Goal: Information Seeking & Learning: Learn about a topic

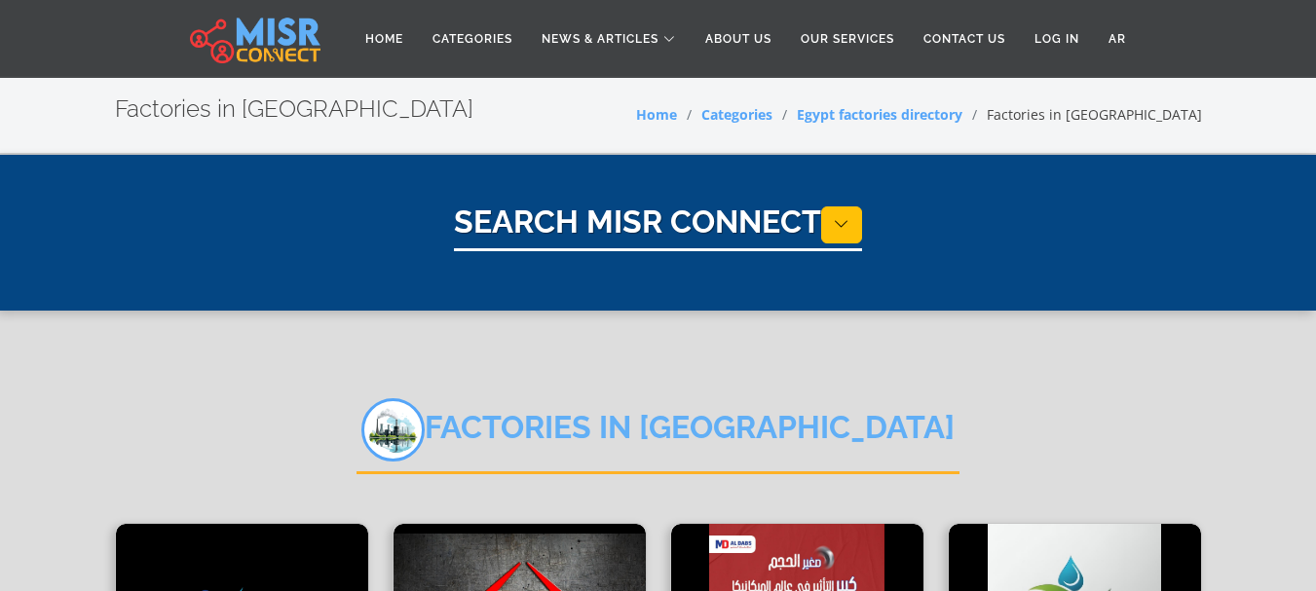
select select "**********"
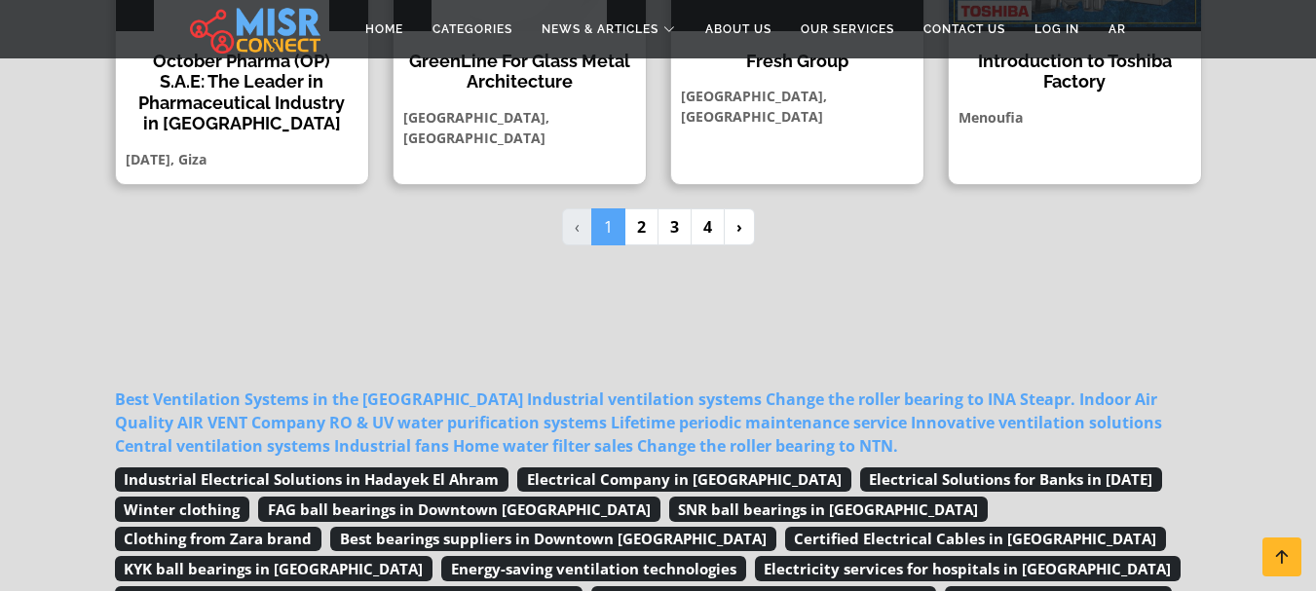
scroll to position [1949, 0]
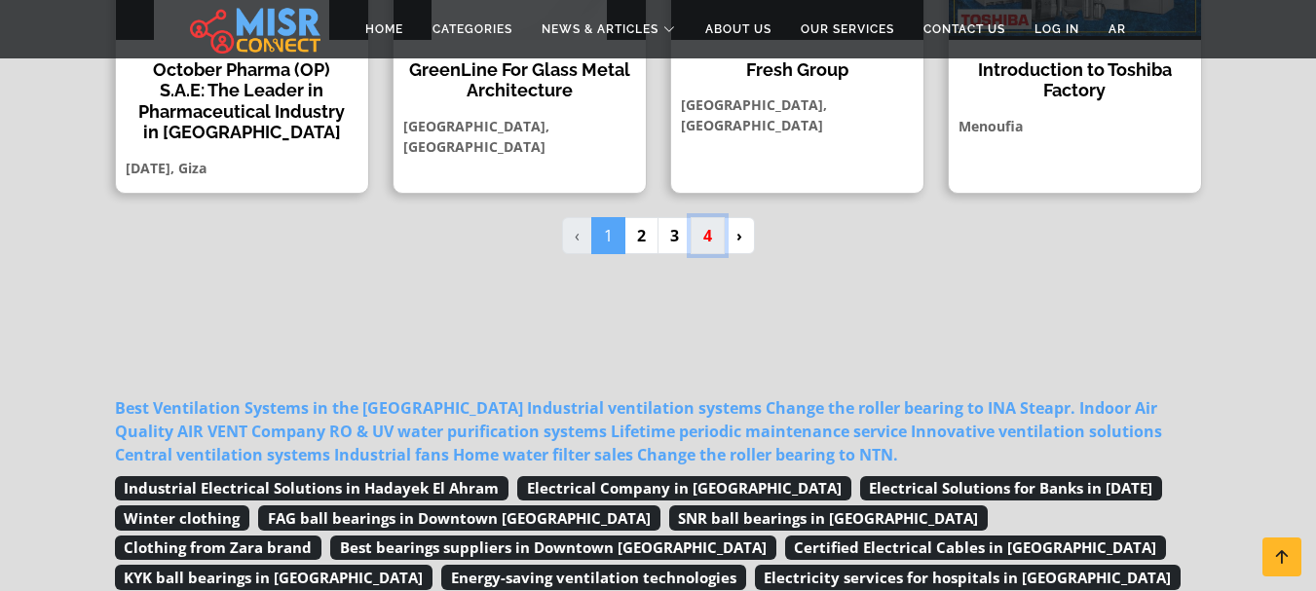
click at [718, 217] on link "4" at bounding box center [708, 235] width 34 height 37
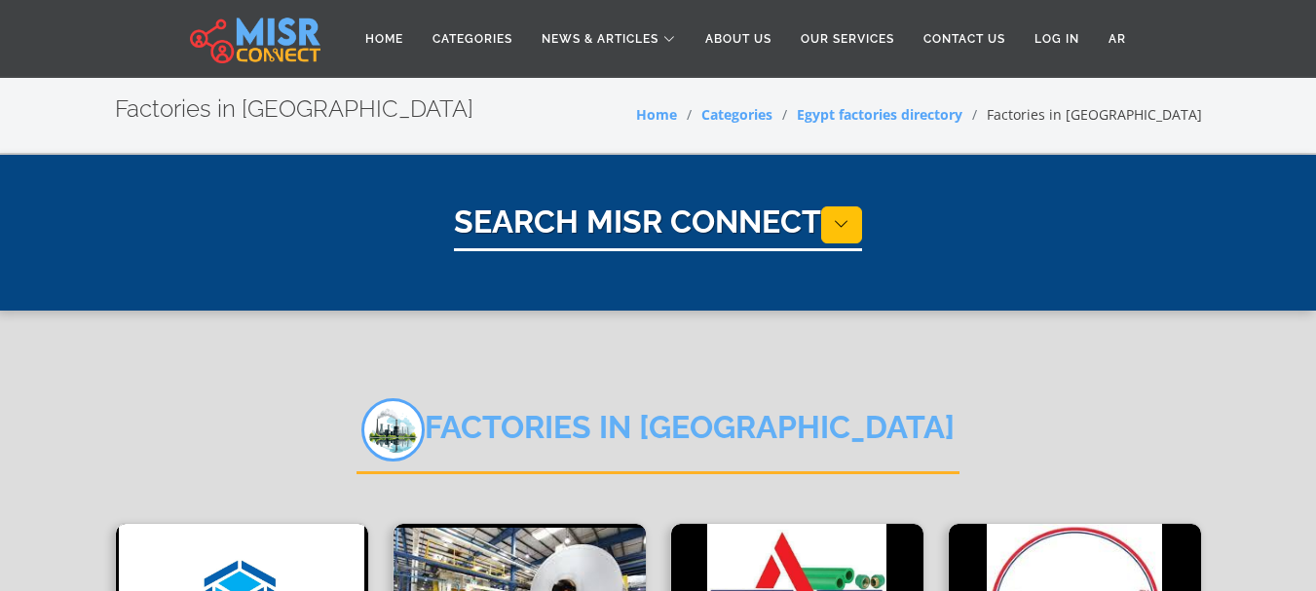
select select "**********"
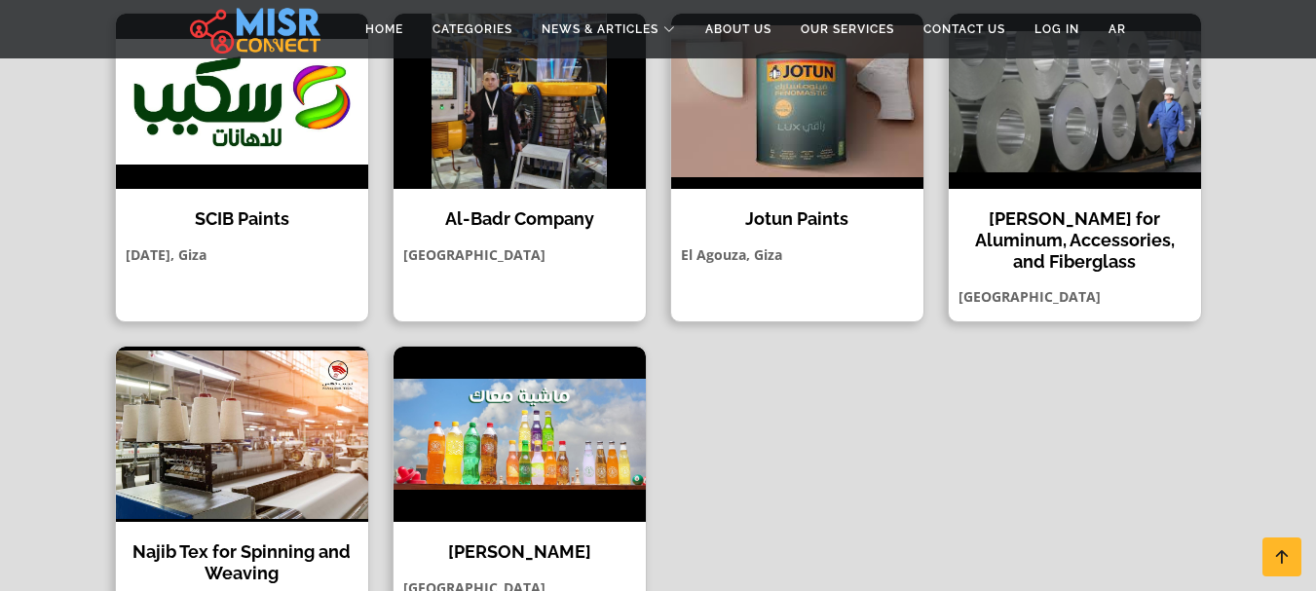
scroll to position [1462, 0]
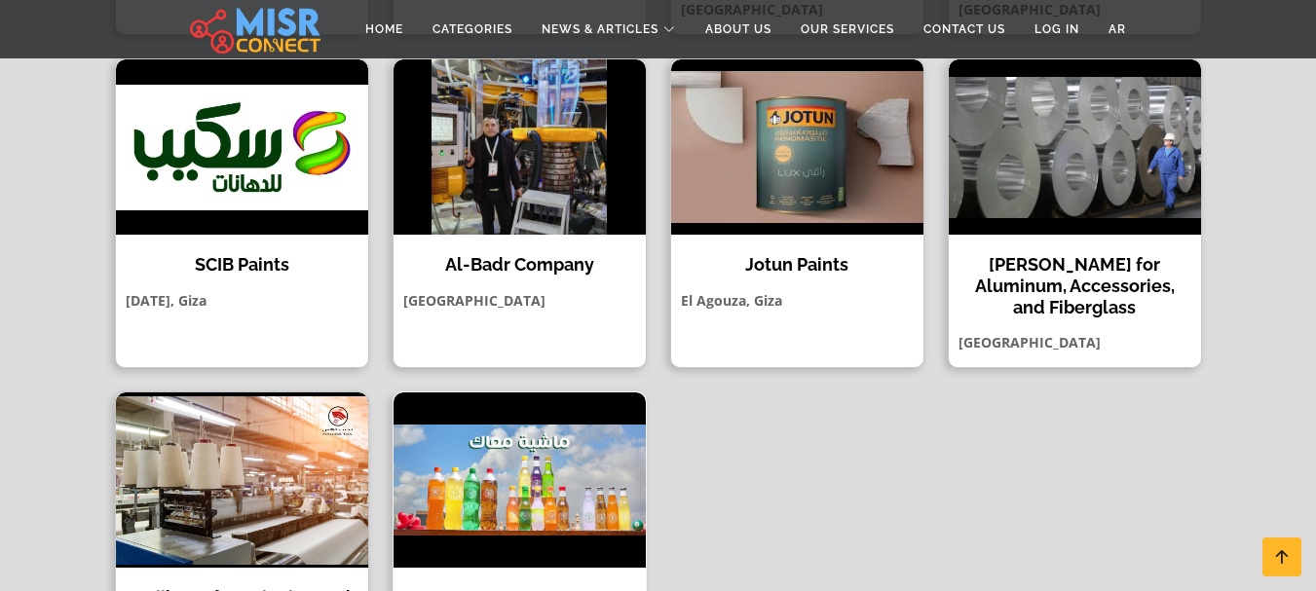
click at [471, 393] on img at bounding box center [520, 480] width 252 height 175
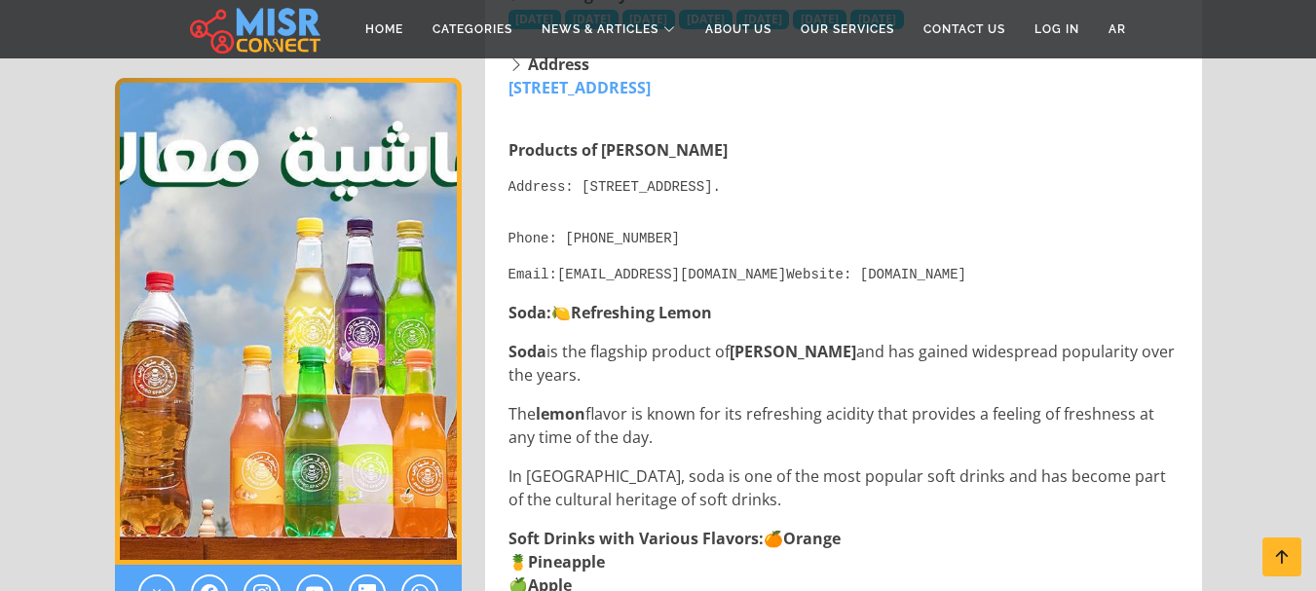
scroll to position [812, 0]
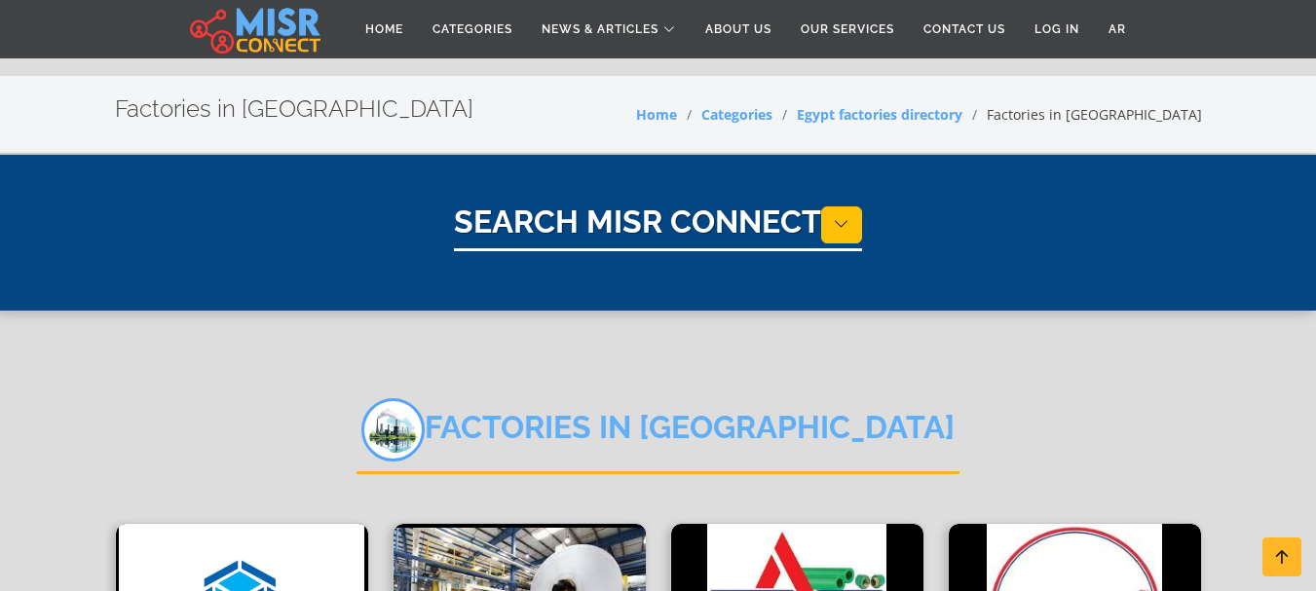
select select "**********"
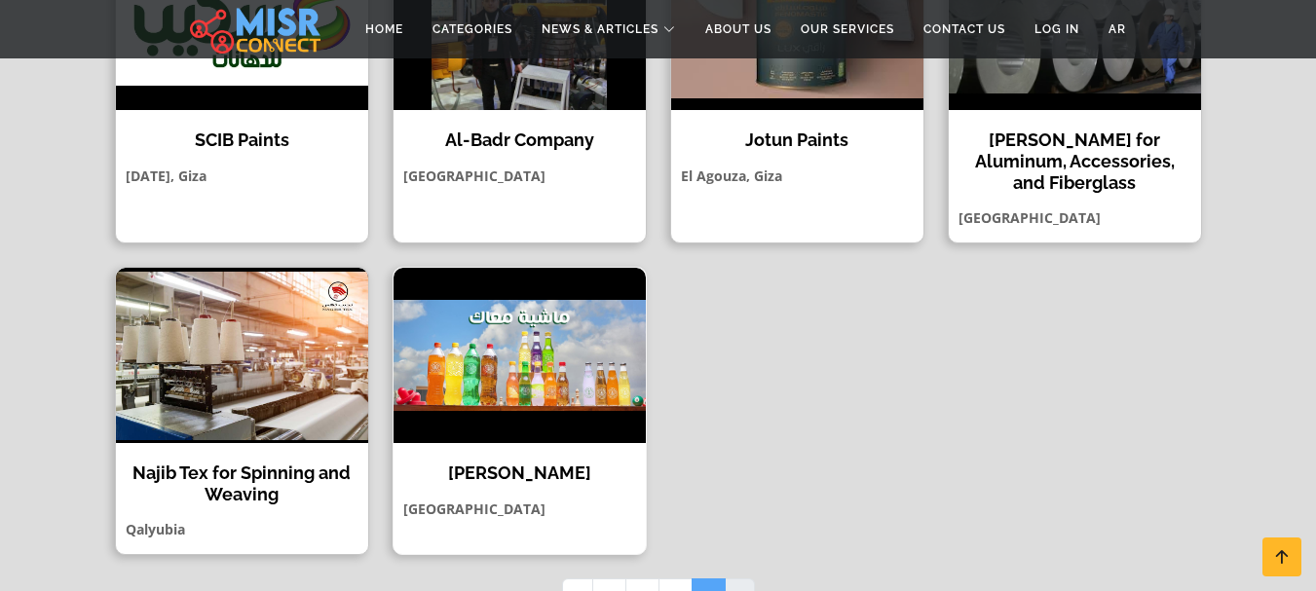
scroll to position [1949, 0]
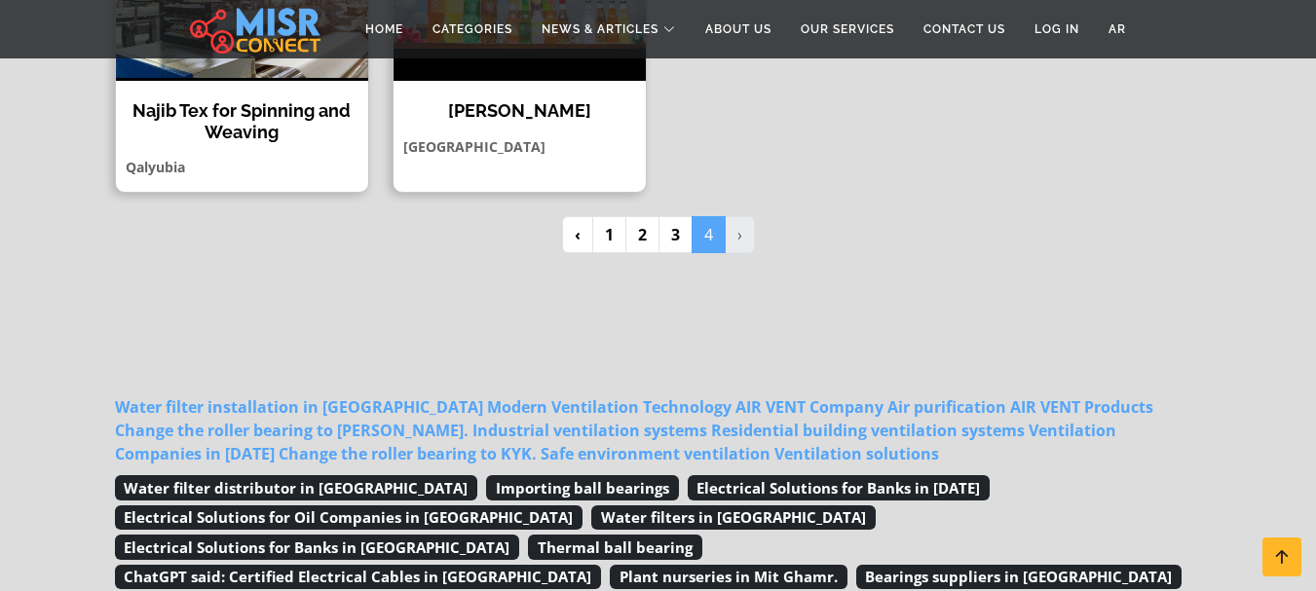
click at [295, 506] on span "Electrical Solutions for Oil Companies in [GEOGRAPHIC_DATA]" at bounding box center [349, 518] width 469 height 25
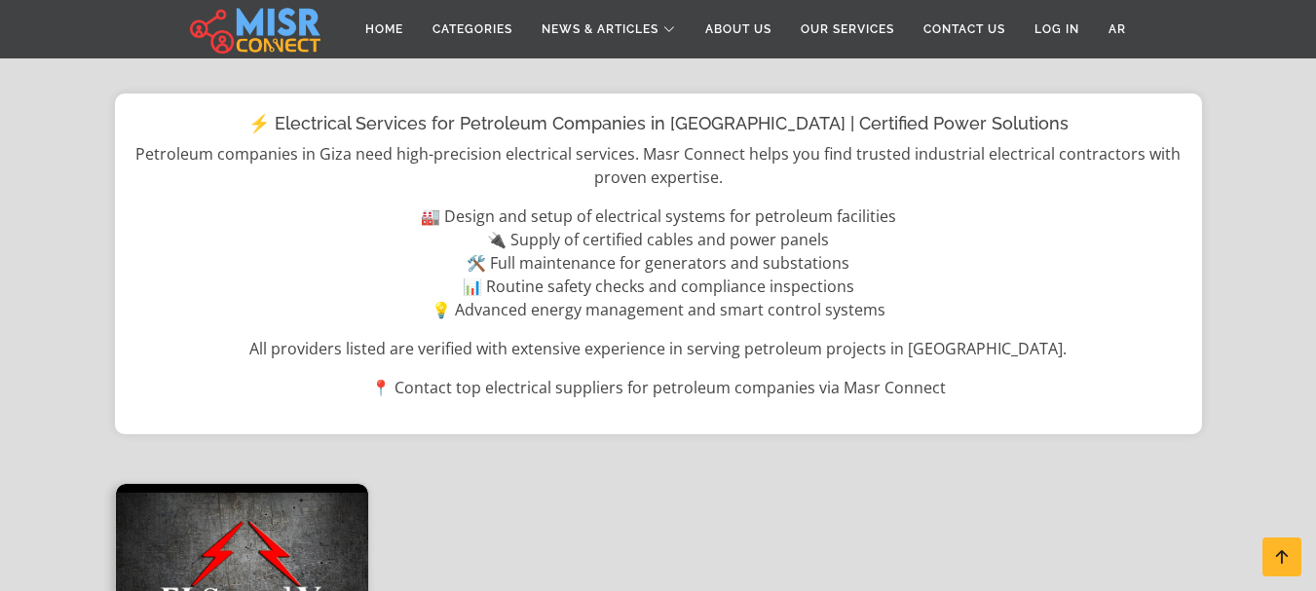
scroll to position [487, 0]
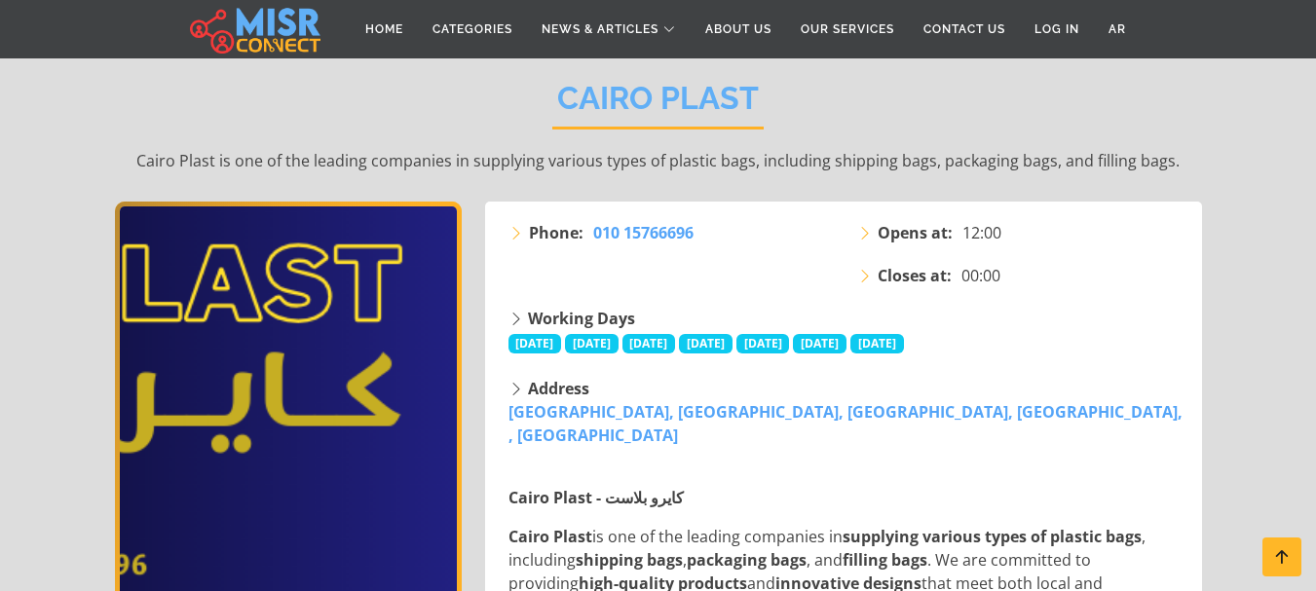
scroll to position [324, 0]
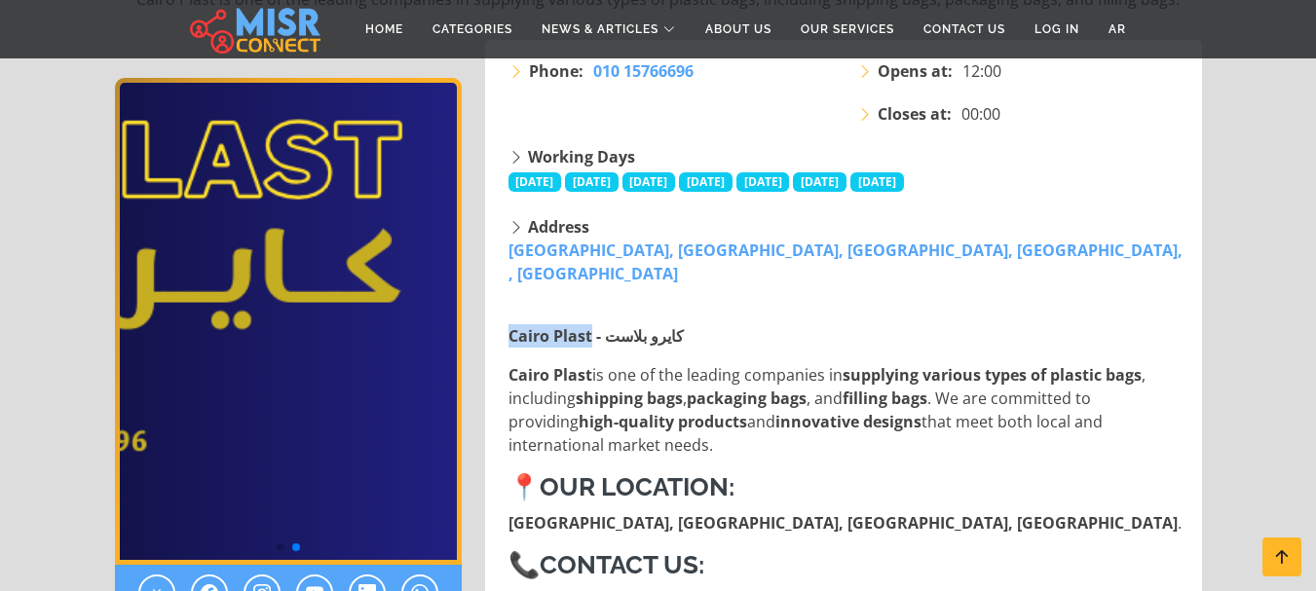
drag, startPoint x: 509, startPoint y: 315, endPoint x: 590, endPoint y: 307, distance: 82.2
click at [590, 325] on strong "Cairo Plast - كايرو بلاست" at bounding box center [596, 335] width 175 height 21
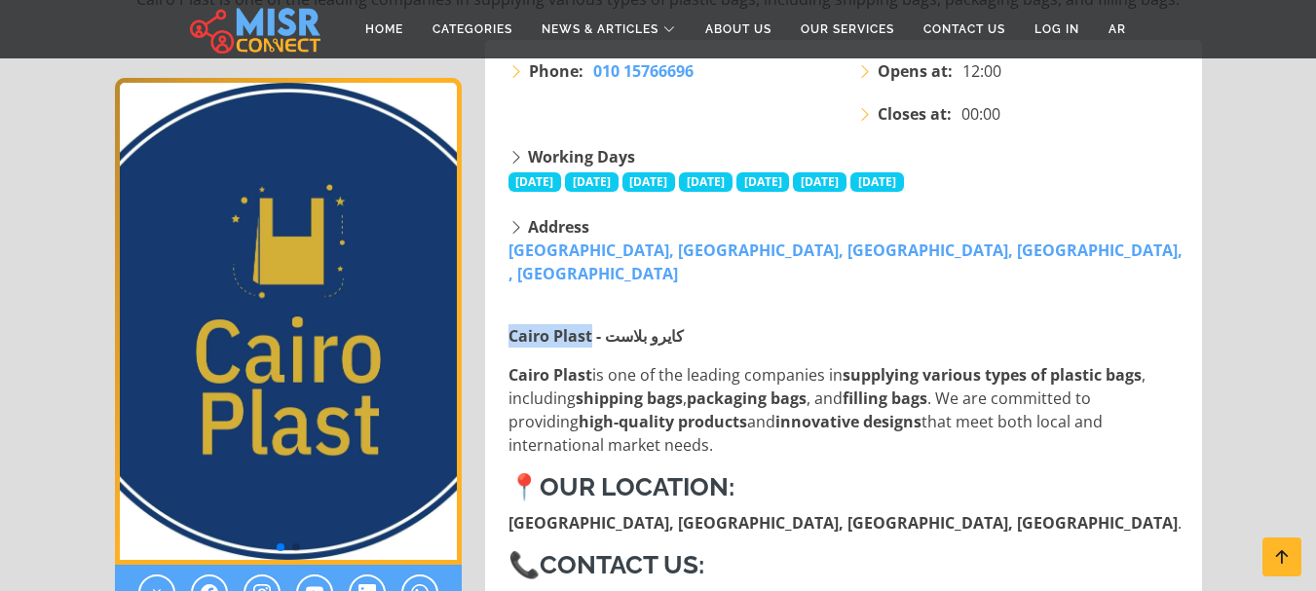
copy strong "Cairo Plast"
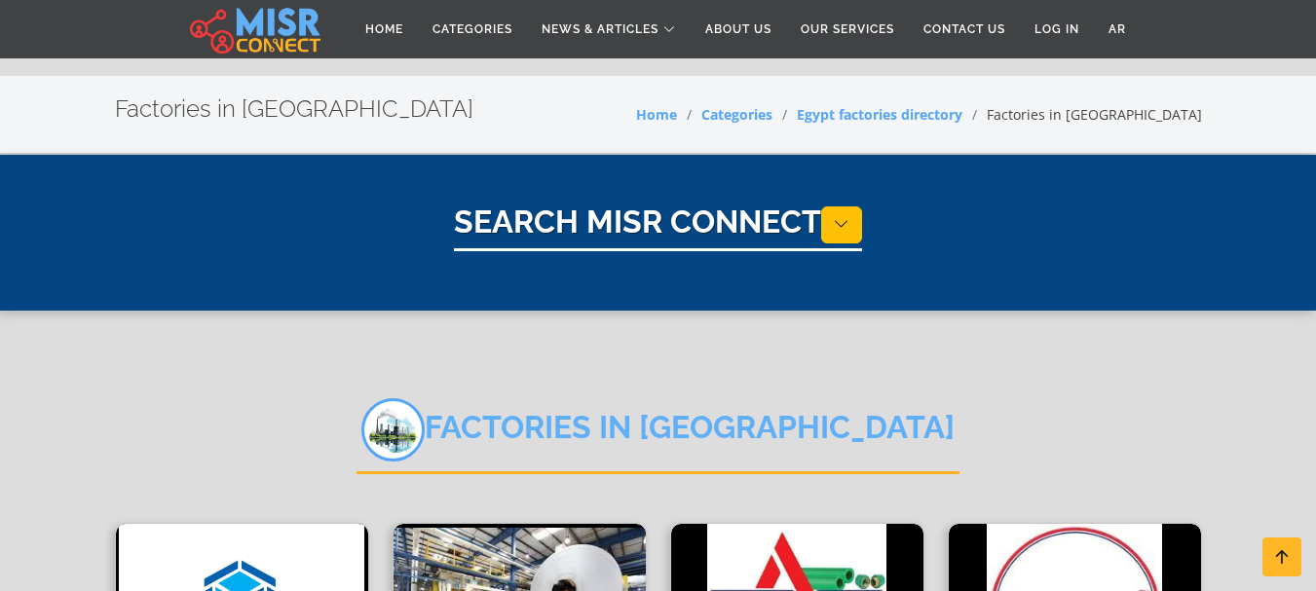
select select "**********"
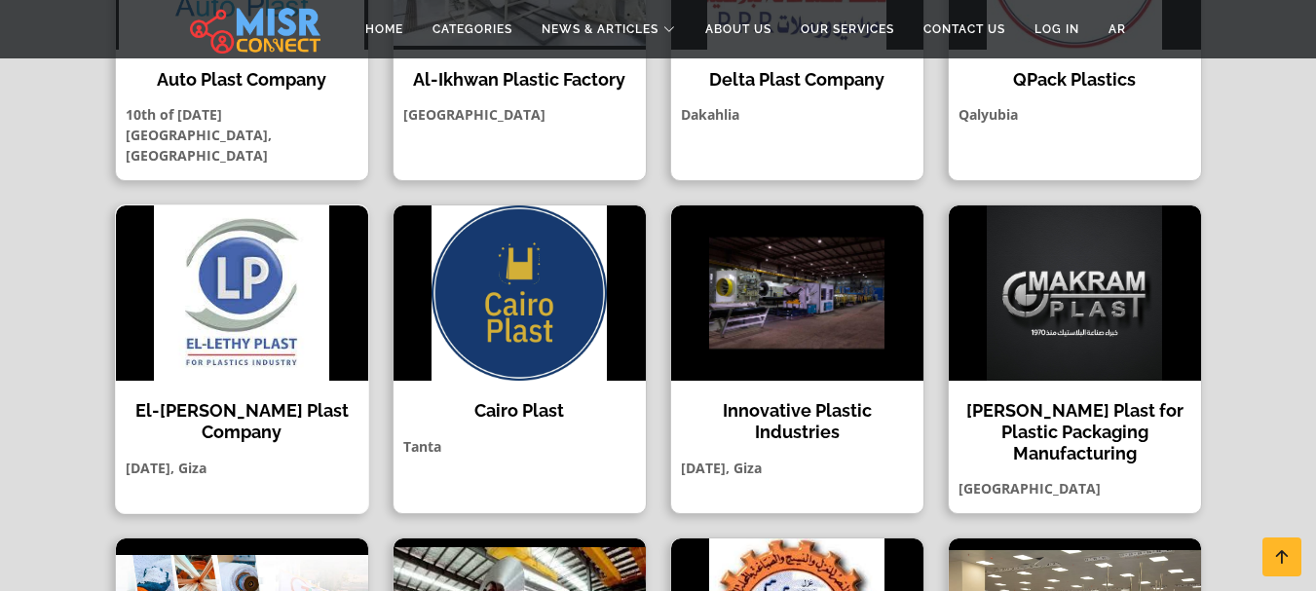
click at [229, 264] on img at bounding box center [242, 293] width 252 height 175
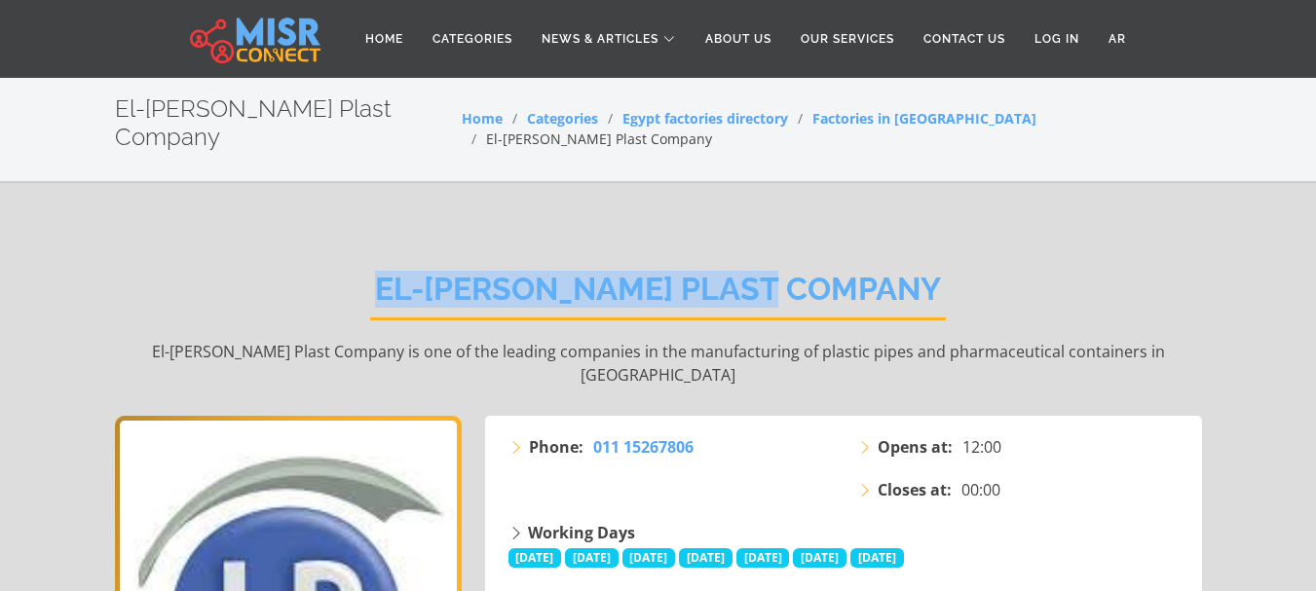
drag, startPoint x: 451, startPoint y: 257, endPoint x: 859, endPoint y: 245, distance: 408.5
click at [859, 271] on h2 "El-[PERSON_NAME] Plast Company" at bounding box center [658, 296] width 576 height 50
copy h2 "El-[PERSON_NAME] Plast Company"
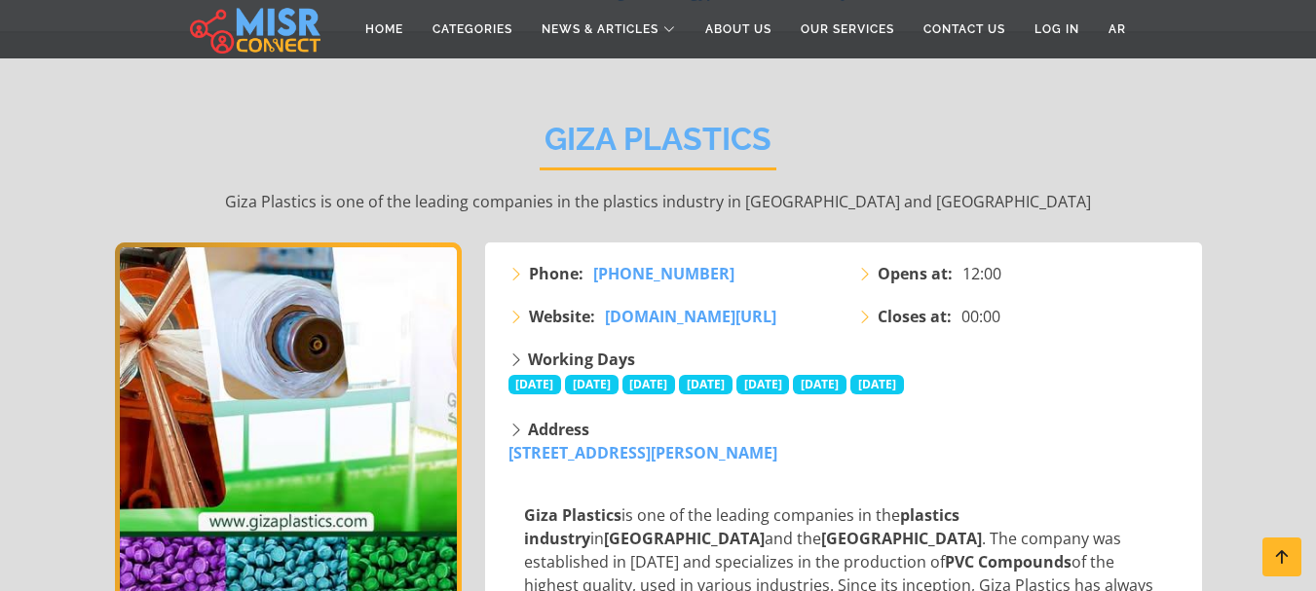
scroll to position [163, 0]
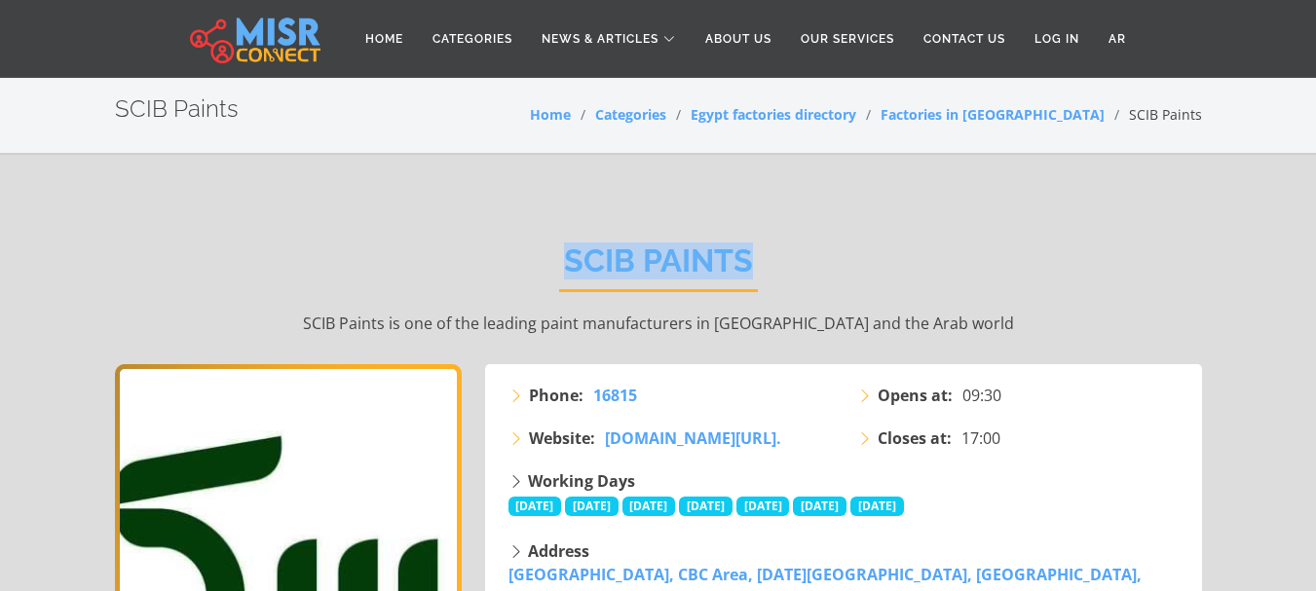
drag, startPoint x: 569, startPoint y: 256, endPoint x: 748, endPoint y: 246, distance: 179.6
click at [748, 246] on h2 "SCIB Paints" at bounding box center [658, 268] width 199 height 50
copy h2 "SCIB Paints"
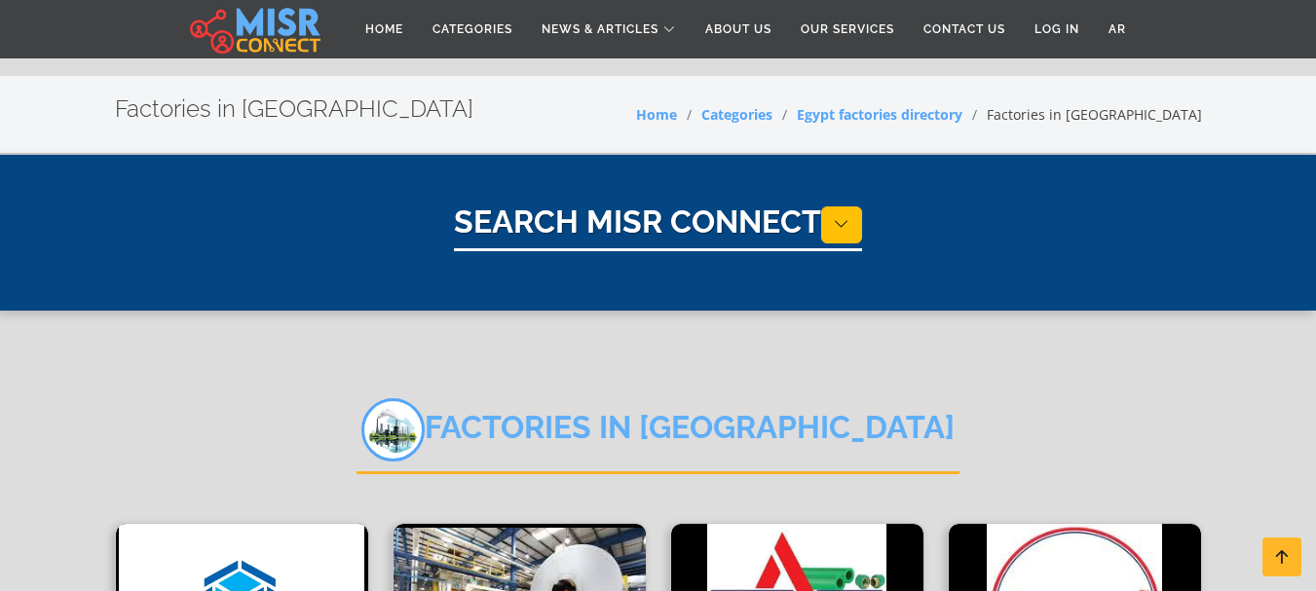
select select "**********"
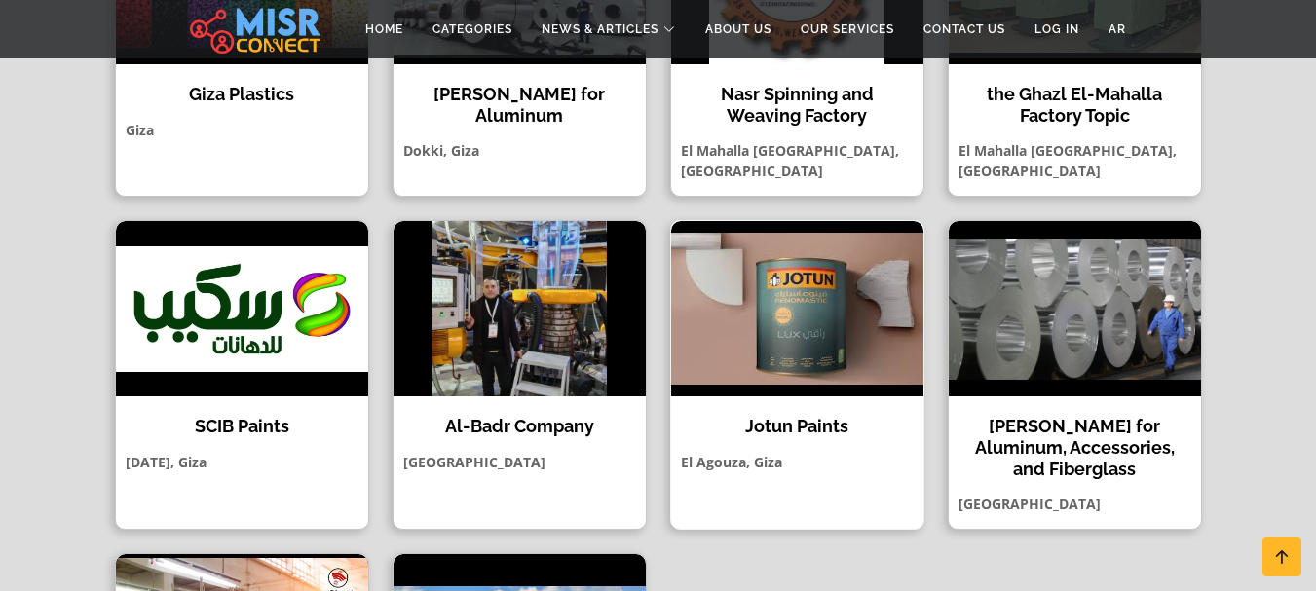
click at [786, 279] on img at bounding box center [797, 308] width 252 height 175
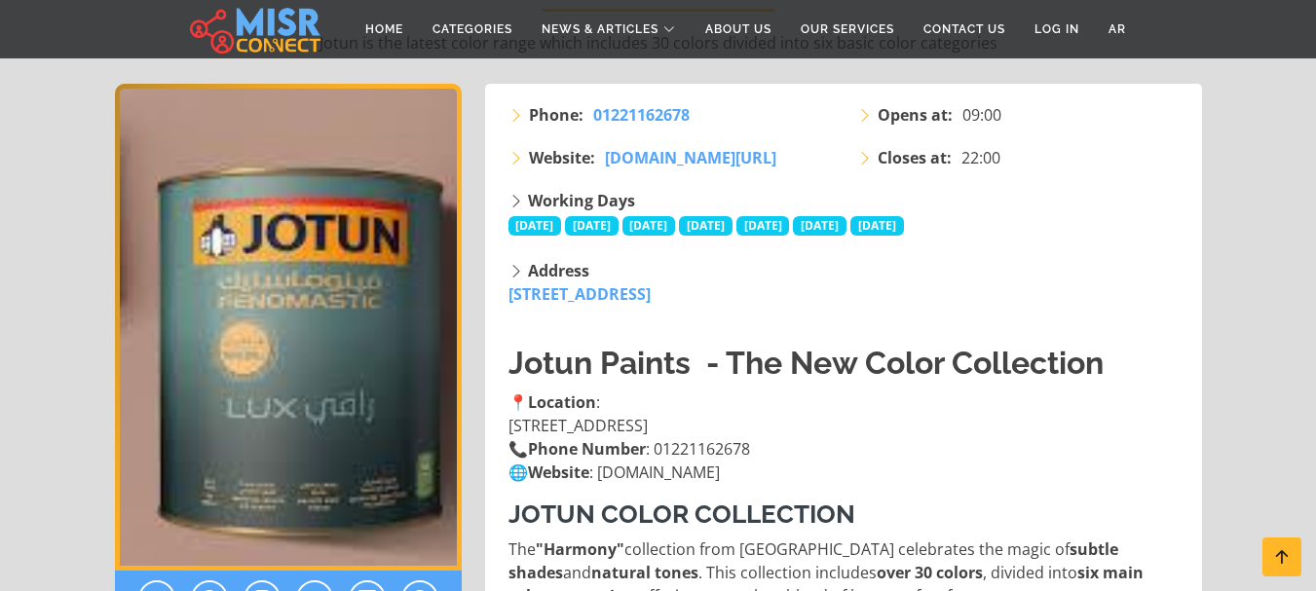
scroll to position [324, 0]
